Goal: Navigation & Orientation: Go to known website

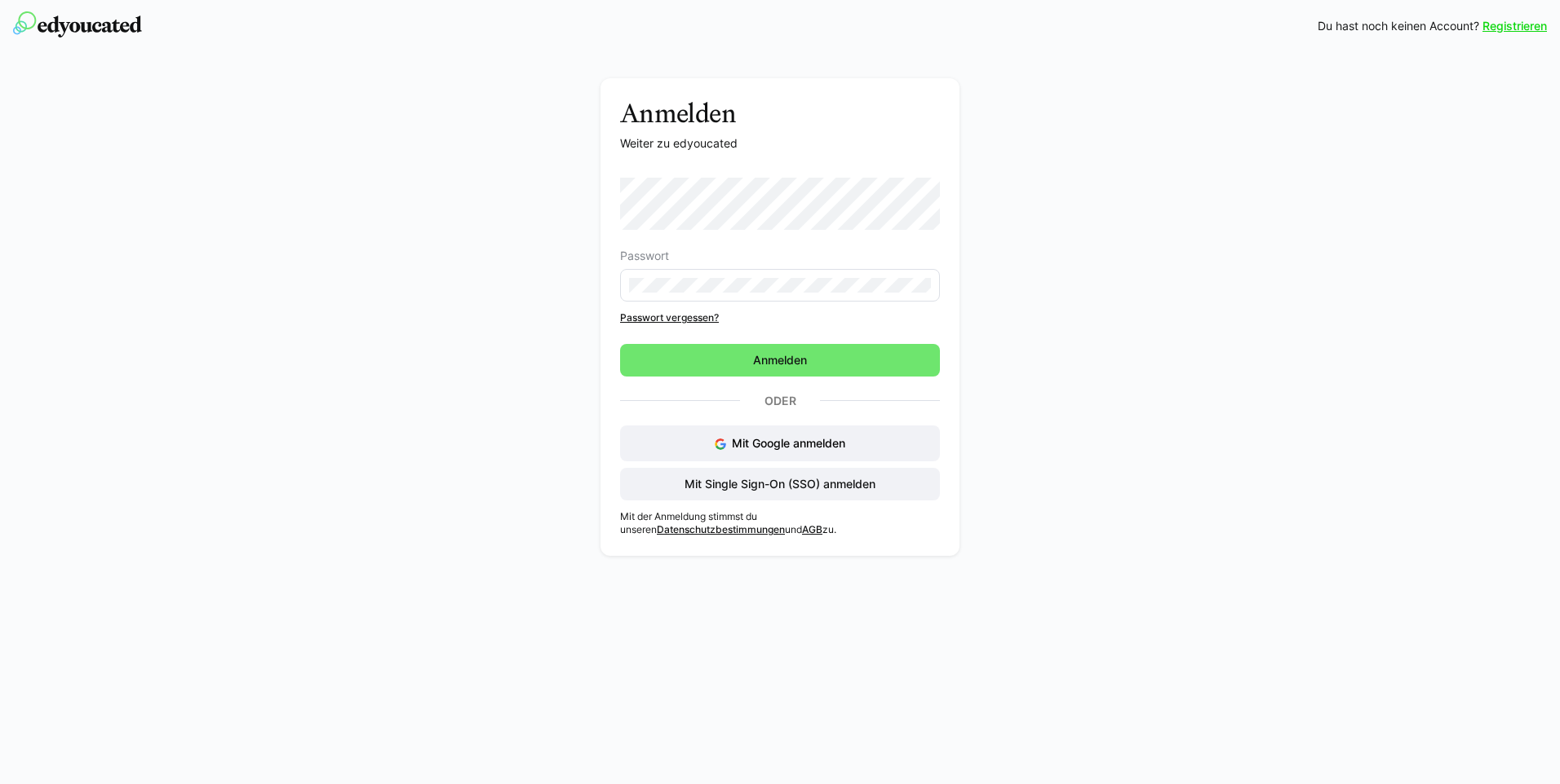
click at [1079, 287] on div "Anmelden Weiter zu edyoucated Passwort Passwort vergessen? Anmelden Oder Mit Go…" at bounding box center [780, 321] width 920 height 486
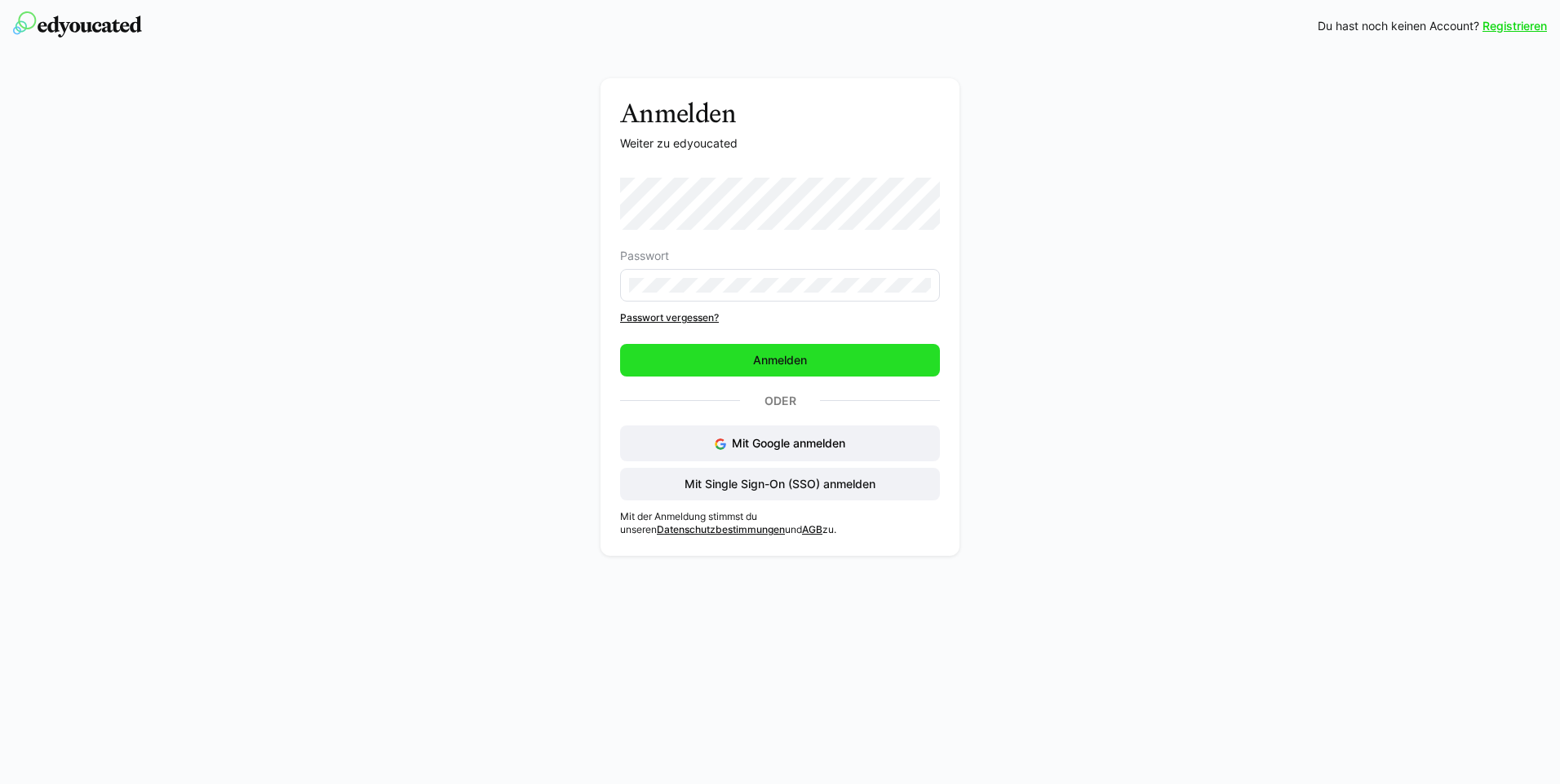
click at [845, 353] on span "Anmelden" at bounding box center [780, 360] width 319 height 33
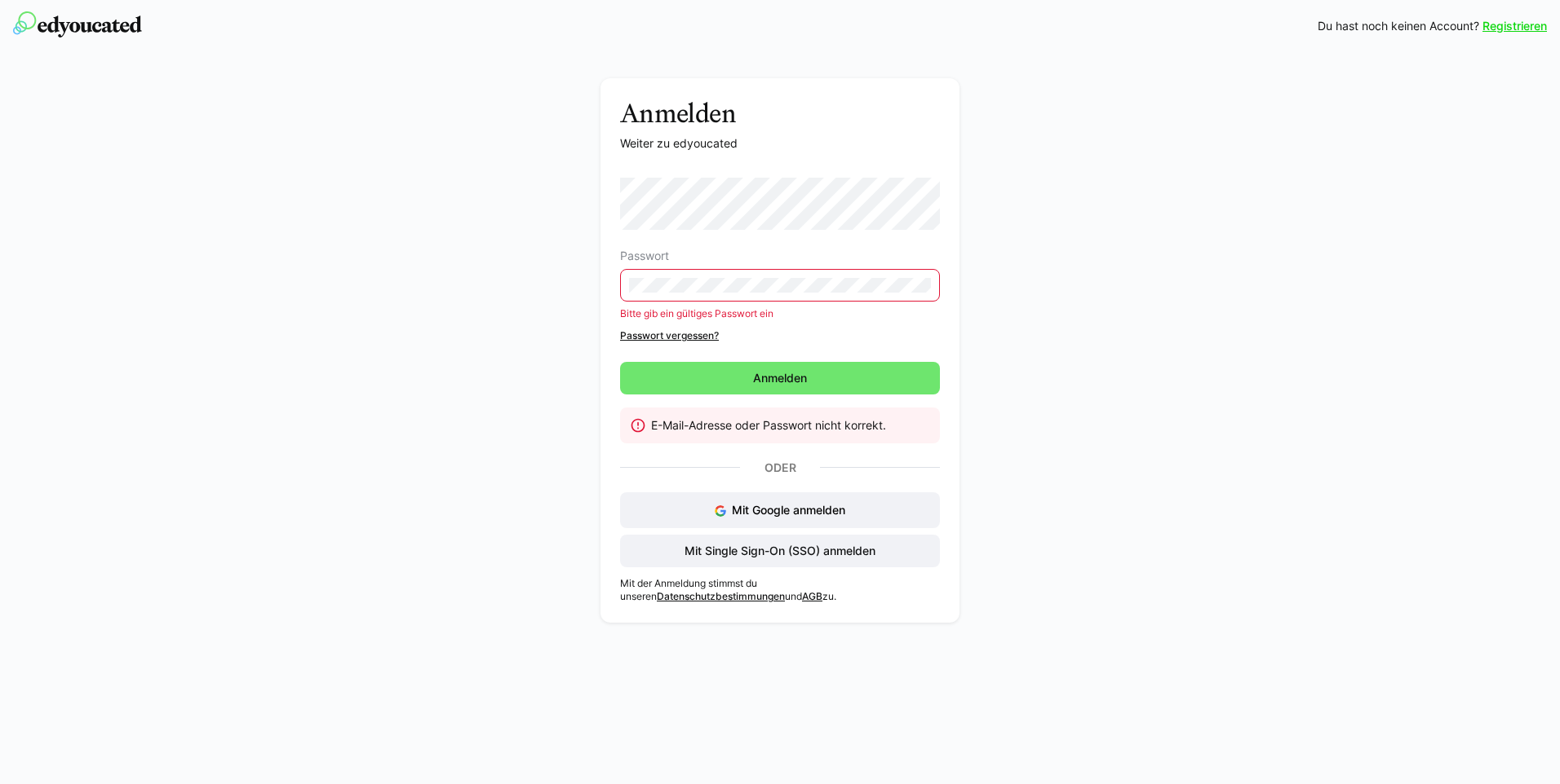
click at [1248, 302] on div "Anmelden Weiter zu edyoucated Passwort Bitte gib ein gültiges Passwort ein Pass…" at bounding box center [780, 341] width 1560 height 579
click at [730, 556] on span "Mit Single Sign-On (SSO) anmelden" at bounding box center [780, 551] width 196 height 16
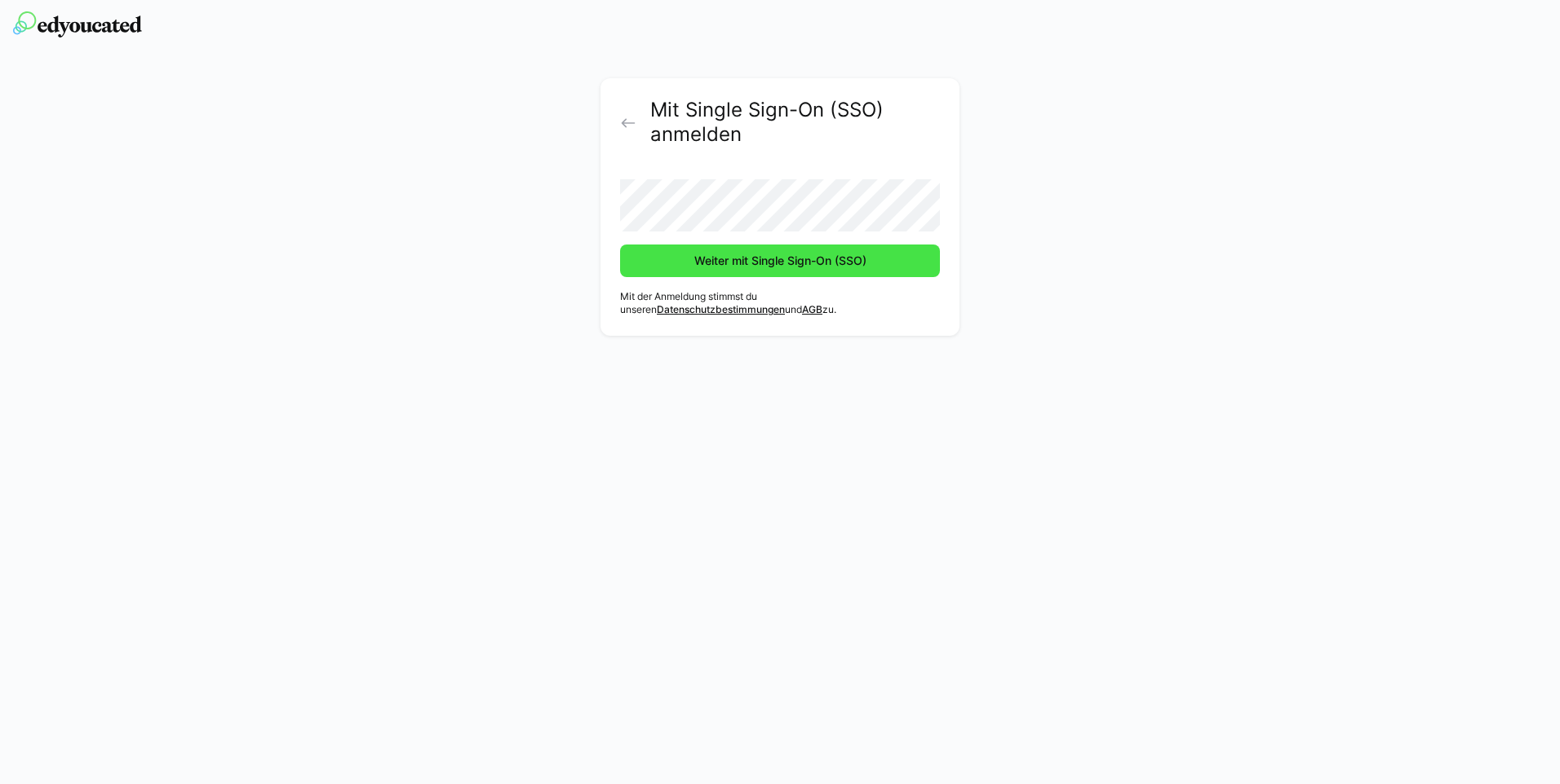
click at [801, 265] on span "Weiter mit Single Sign-On (SSO)" at bounding box center [780, 261] width 177 height 16
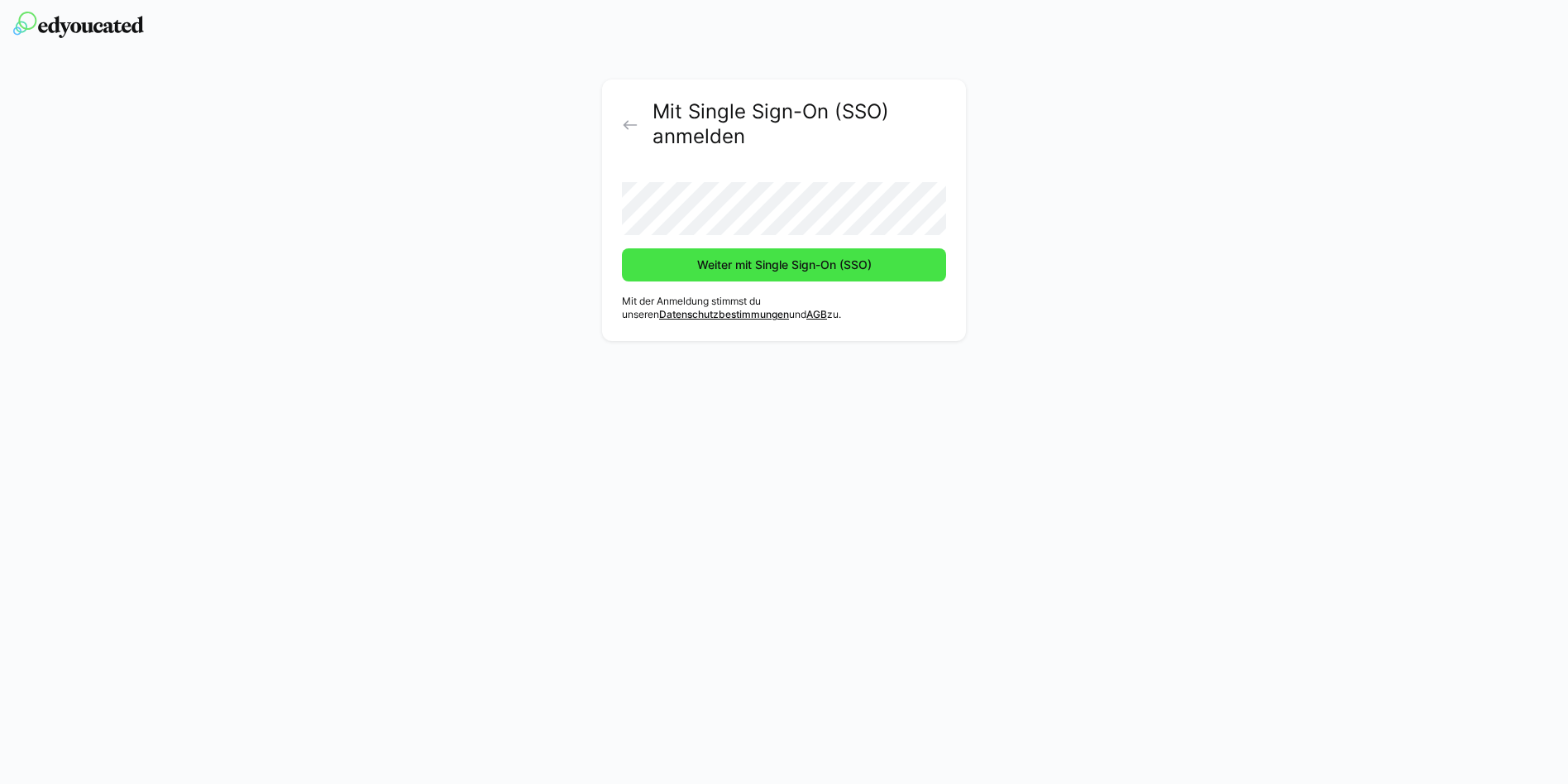
click at [818, 263] on span "Weiter mit Single Sign-On (SSO)" at bounding box center [784, 265] width 180 height 17
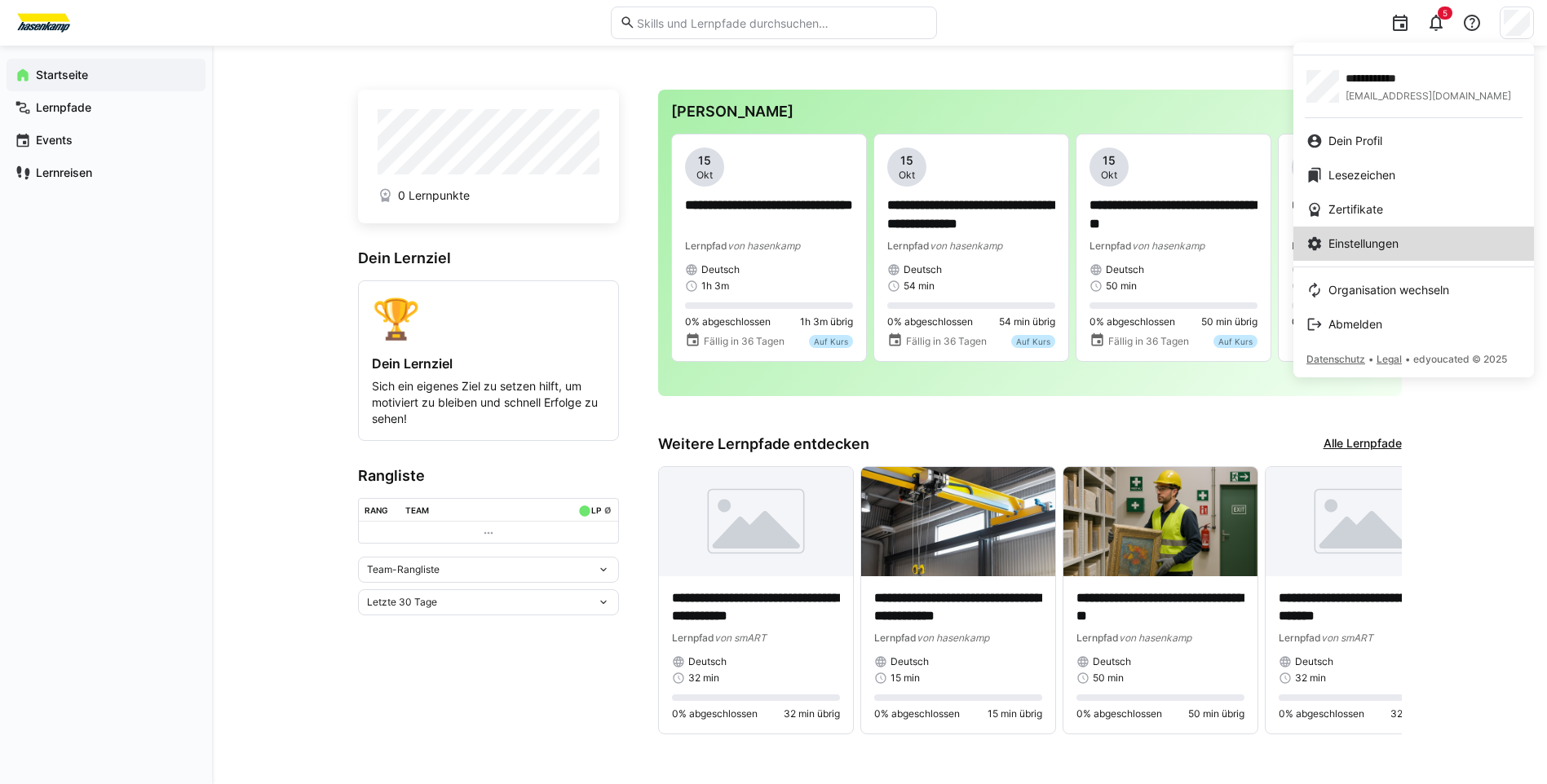
click at [1398, 238] on span "Einstellungen" at bounding box center [1363, 243] width 70 height 16
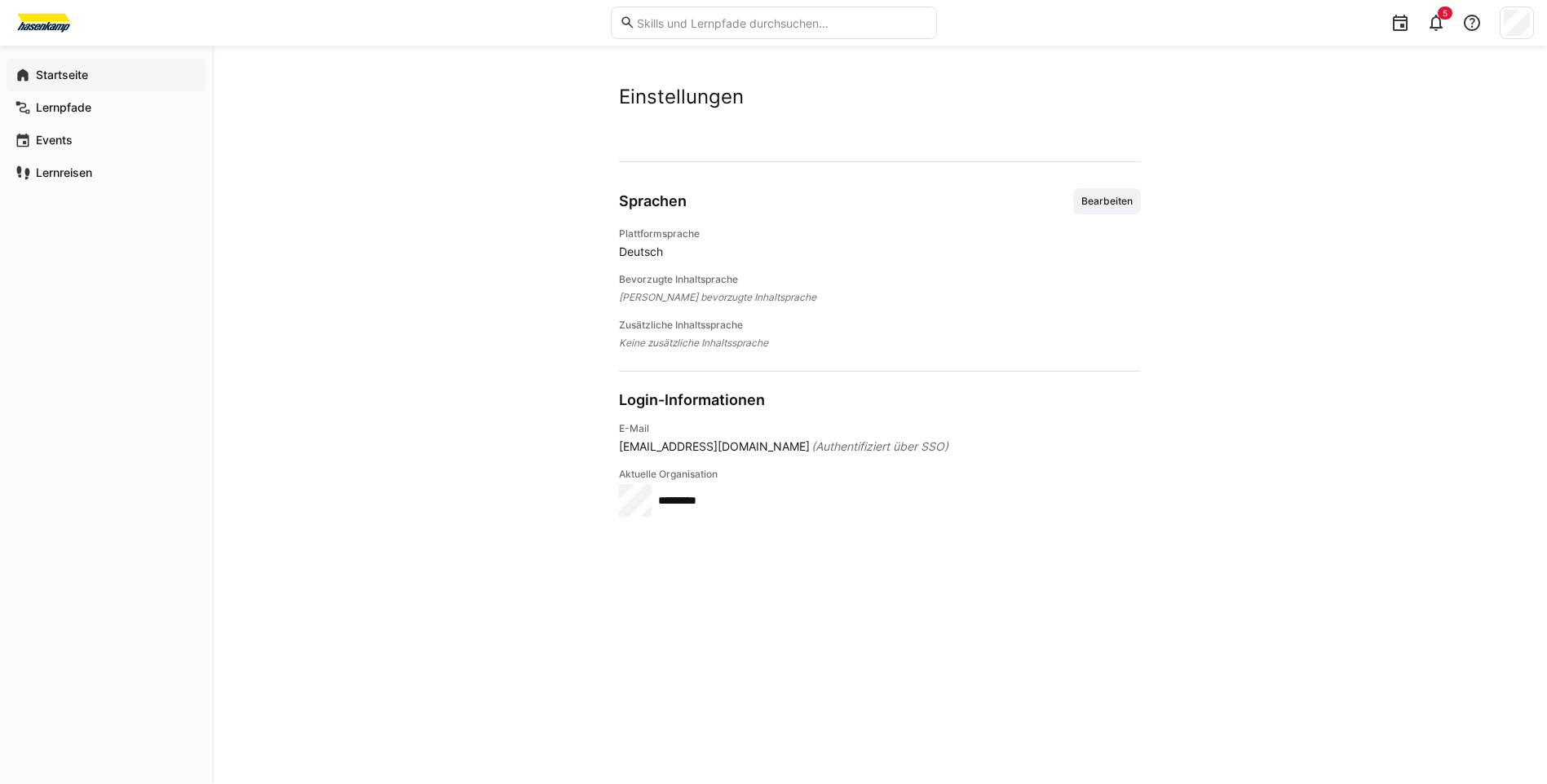
drag, startPoint x: 58, startPoint y: 74, endPoint x: 112, endPoint y: 77, distance: 54.1
click at [0, 0] on app-navigation-label "Startseite" at bounding box center [0, 0] width 0 height 0
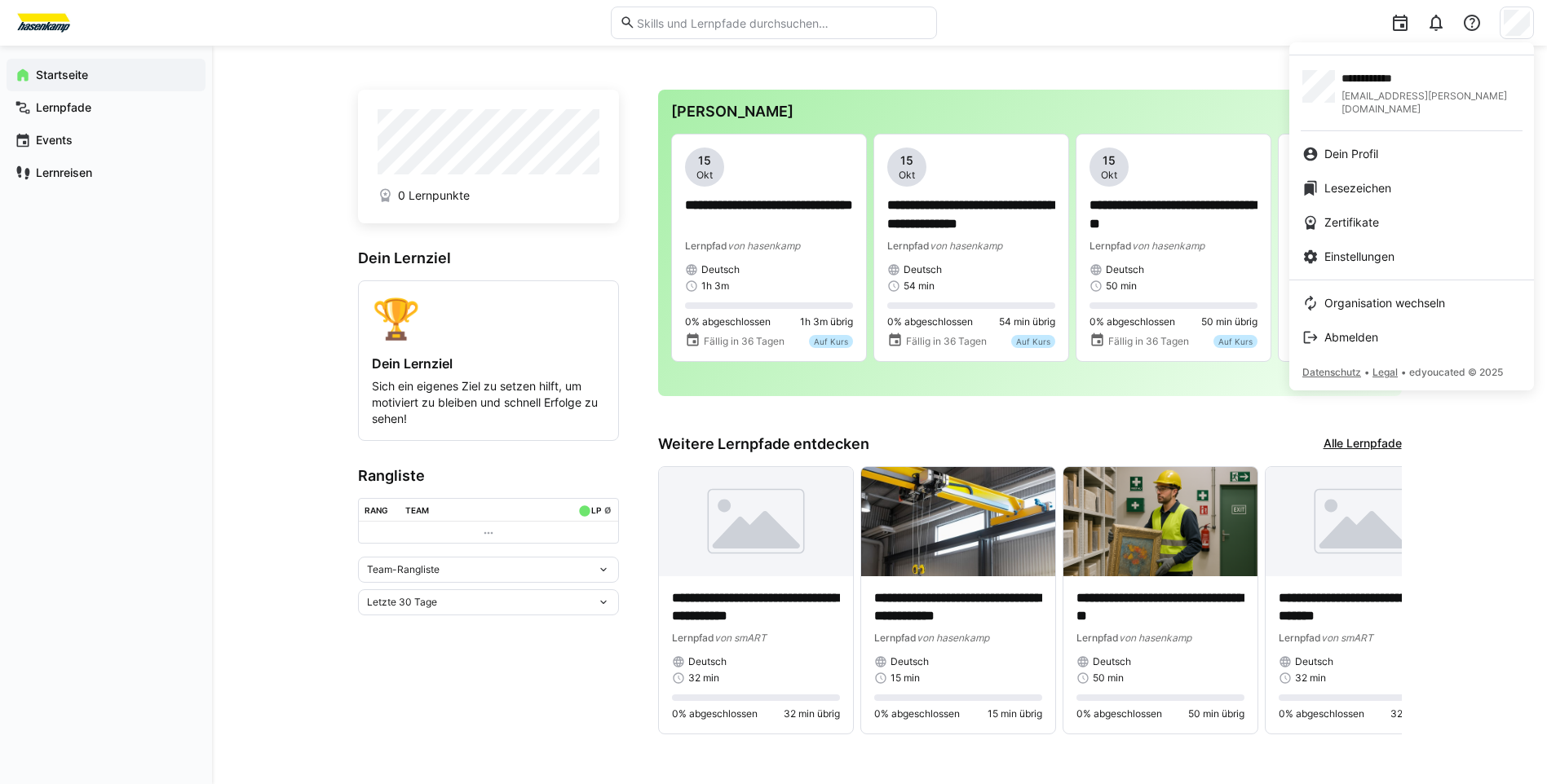
click at [50, 16] on div at bounding box center [774, 392] width 1547 height 784
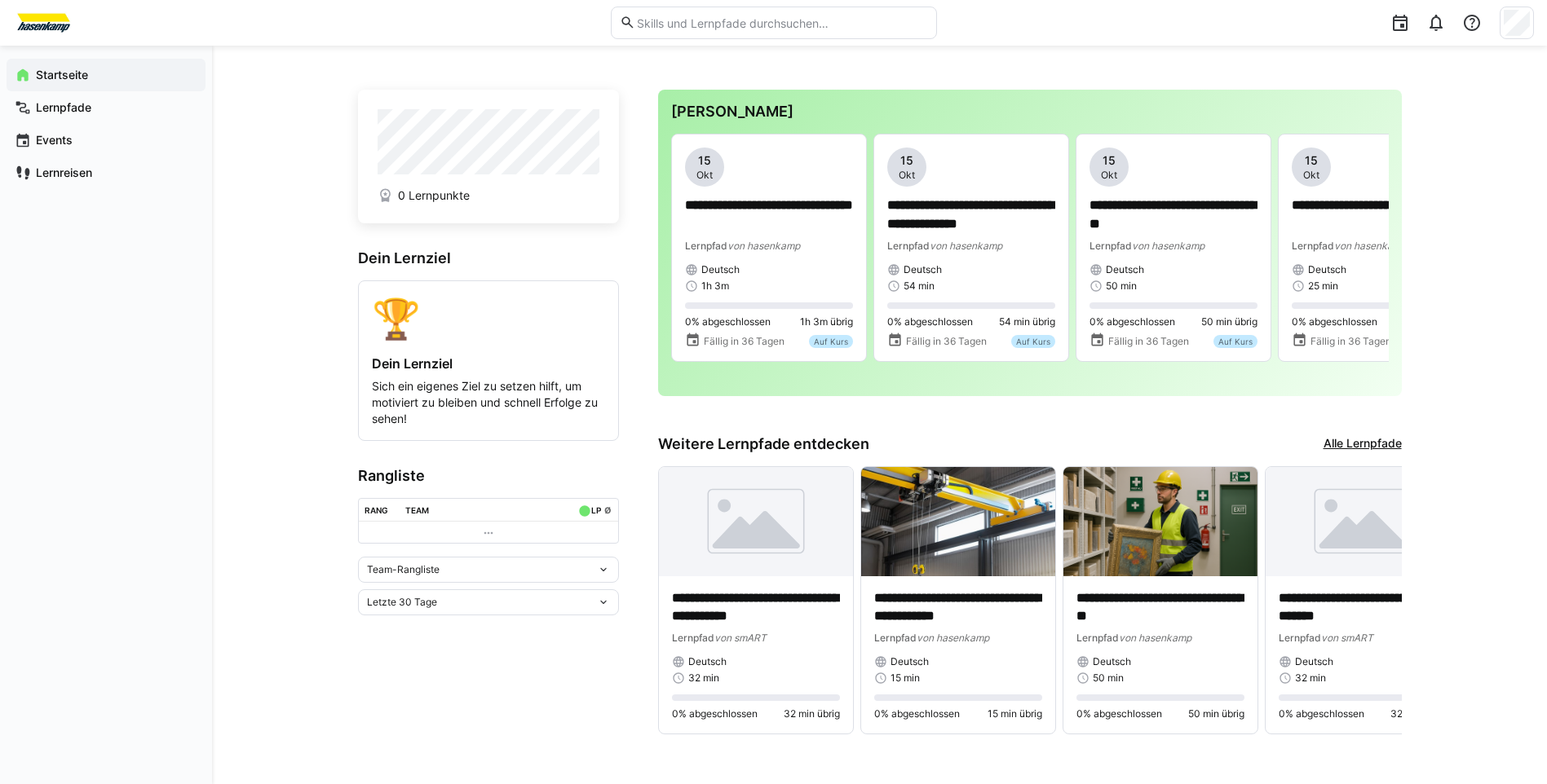
click at [48, 21] on img at bounding box center [44, 22] width 61 height 26
